Goal: Task Accomplishment & Management: Complete application form

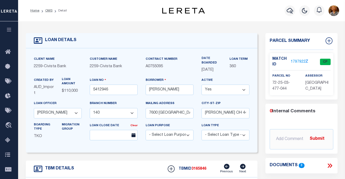
select select "20739"
select select "7622"
select select "Escrow"
select select
click at [289, 12] on icon "button" at bounding box center [290, 10] width 6 height 6
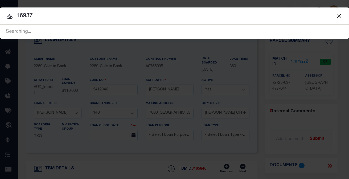
type input "16937"
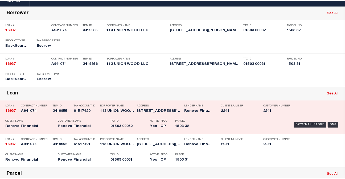
scroll to position [53, 0]
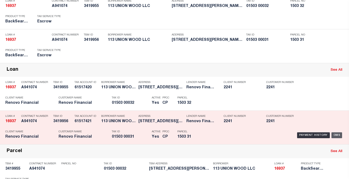
click at [334, 135] on div "OMS" at bounding box center [337, 135] width 11 height 6
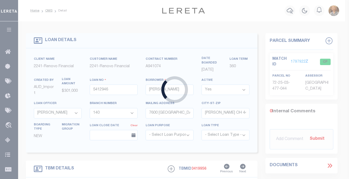
type input "16937"
type input "113 UNION WOOD LLC"
select select
type input "[STREET_ADDRESS]"
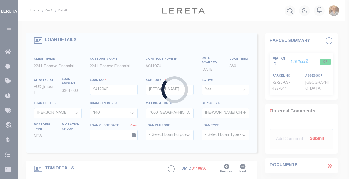
type input "[PERSON_NAME] NJ 08527"
select select "10"
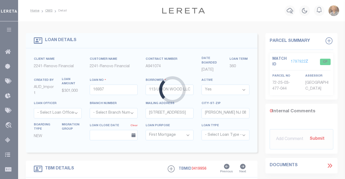
type input "[STREET_ADDRESS][PERSON_NAME]"
select select
type input "[GEOGRAPHIC_DATA]"
type input "a0kUS000008uooj"
type input "NJ"
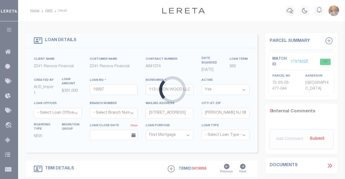
select select
type textarea "LEGAL REQUIRED"
select select "25066"
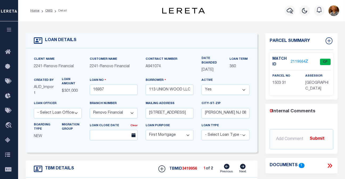
click at [296, 62] on link "2119664" at bounding box center [298, 62] width 15 height 6
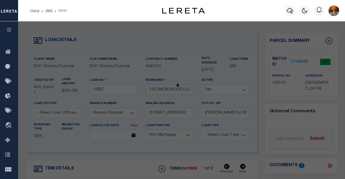
select select "AS"
checkbox input "false"
select select "CP"
type input "113 UNION WOOD LLC"
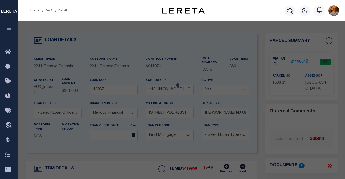
select select
type input "[STREET_ADDRESS][PERSON_NAME]"
type input "[GEOGRAPHIC_DATA]"
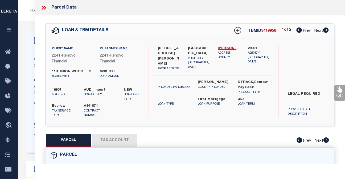
click at [109, 140] on button "Tax Account" at bounding box center [114, 140] width 45 height 13
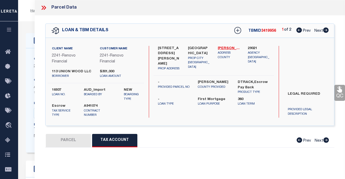
select select "100"
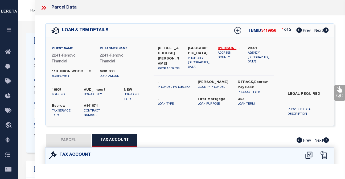
select select "100"
click at [43, 5] on icon at bounding box center [43, 7] width 7 height 7
